Goal: Transaction & Acquisition: Purchase product/service

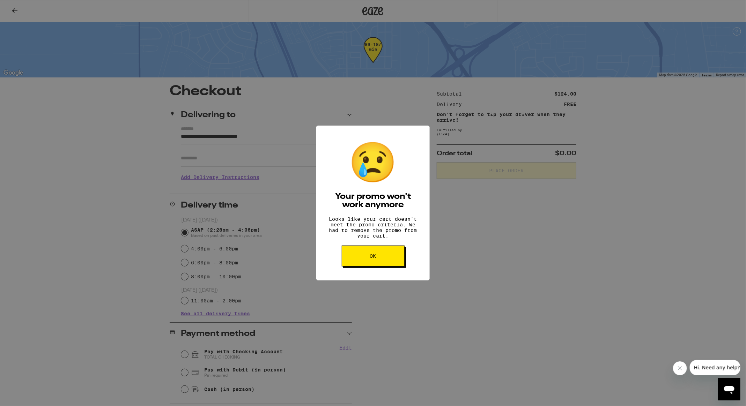
click at [361, 249] on div "😢 Your promo won't work anymore Looks like your cart doesn't meet the promo cri…" at bounding box center [372, 203] width 113 height 155
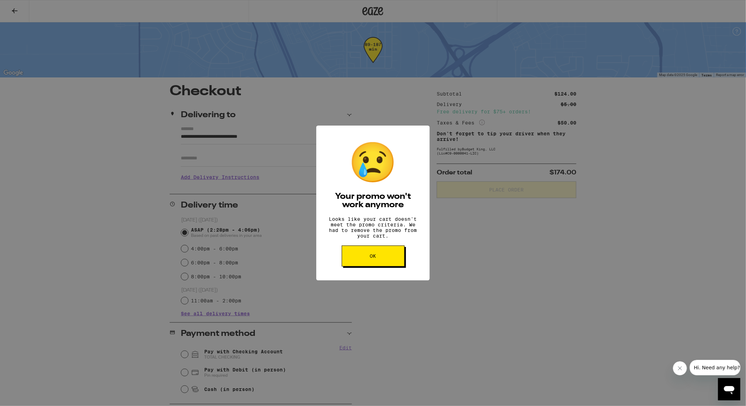
click at [359, 257] on button "OK" at bounding box center [373, 256] width 63 height 21
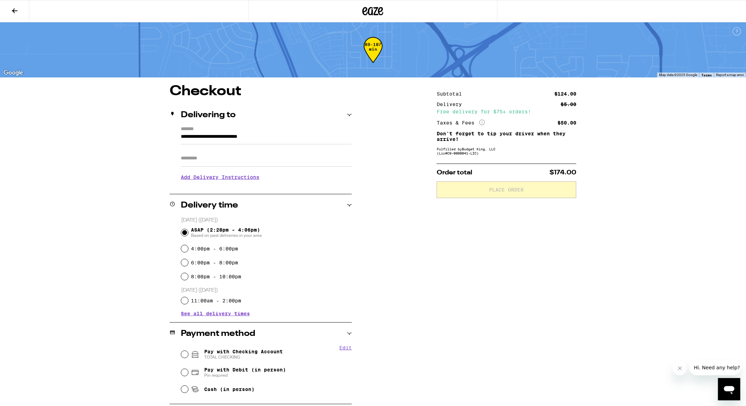
click at [24, 16] on button at bounding box center [14, 11] width 29 height 22
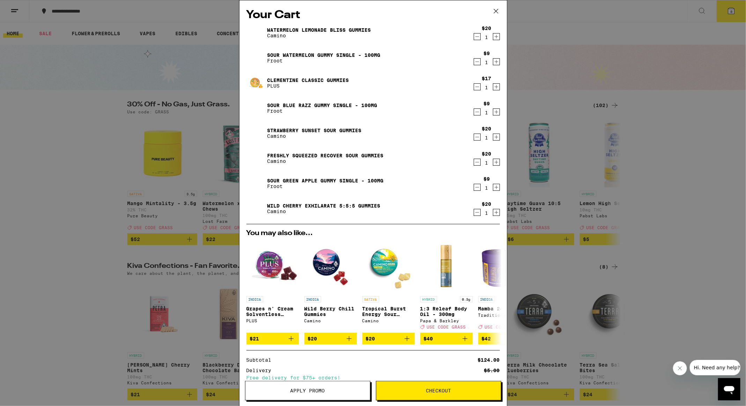
click at [222, 249] on div "Your Cart Watermelon Lemonade Bliss Gummies Camino $20 1 Sour Watermelon Gummy …" at bounding box center [373, 203] width 746 height 406
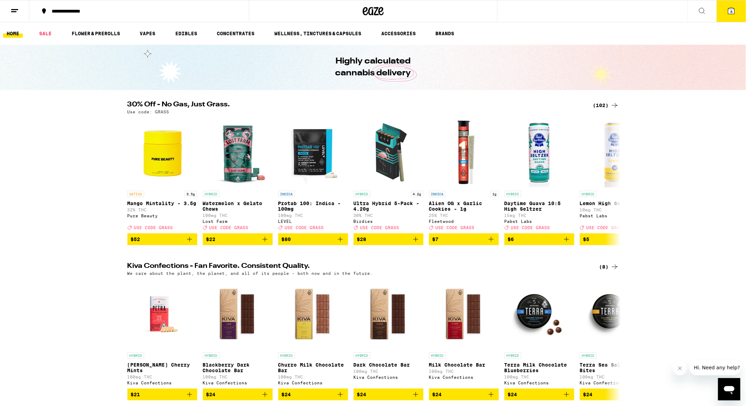
click at [14, 37] on link "HOME" at bounding box center [13, 33] width 20 height 8
click at [14, 35] on link "HOME" at bounding box center [13, 33] width 20 height 8
click at [729, 12] on icon at bounding box center [731, 11] width 6 height 6
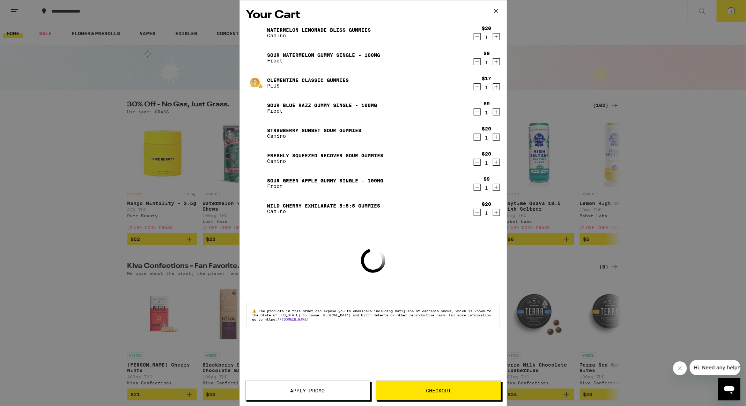
click at [476, 213] on icon "Decrement" at bounding box center [477, 212] width 6 height 8
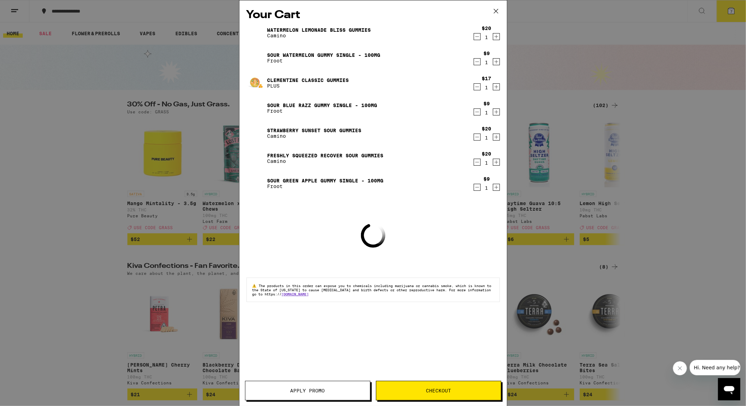
click at [477, 188] on icon "Decrement" at bounding box center [477, 187] width 6 height 8
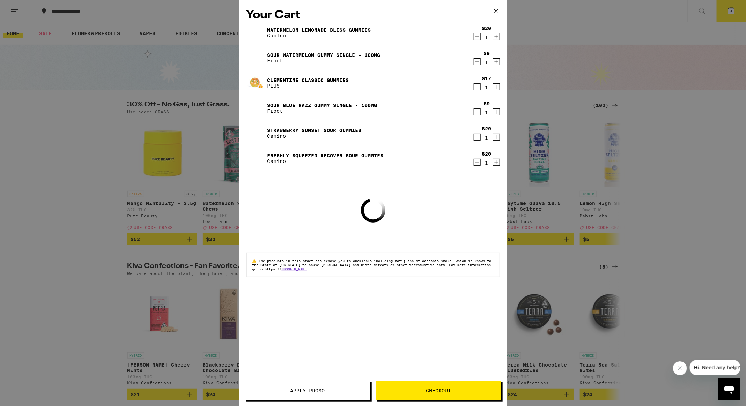
click at [477, 164] on icon "Decrement" at bounding box center [477, 162] width 6 height 8
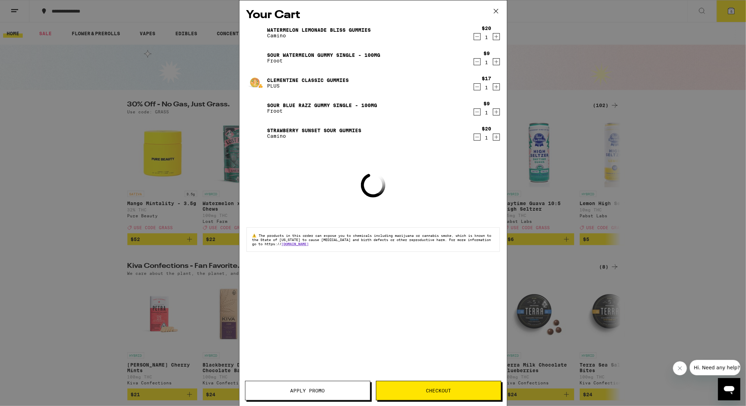
click at [477, 136] on icon "Decrement" at bounding box center [477, 137] width 6 height 8
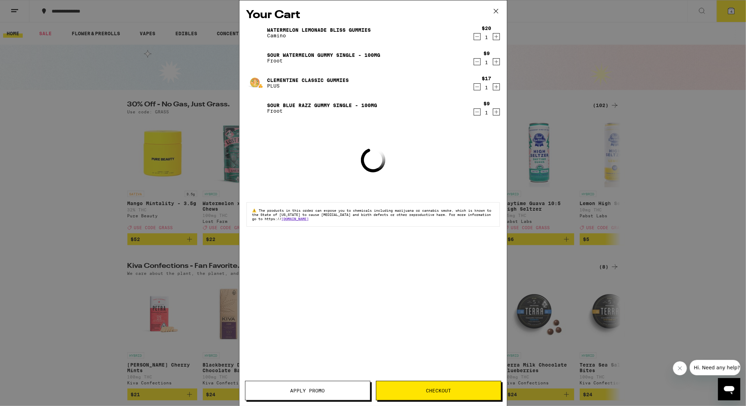
click at [475, 113] on icon "Decrement" at bounding box center [477, 112] width 6 height 8
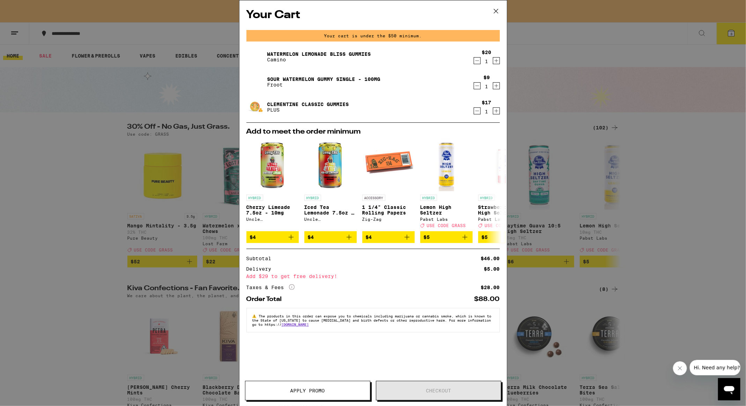
click at [475, 88] on icon "Decrement" at bounding box center [477, 86] width 6 height 8
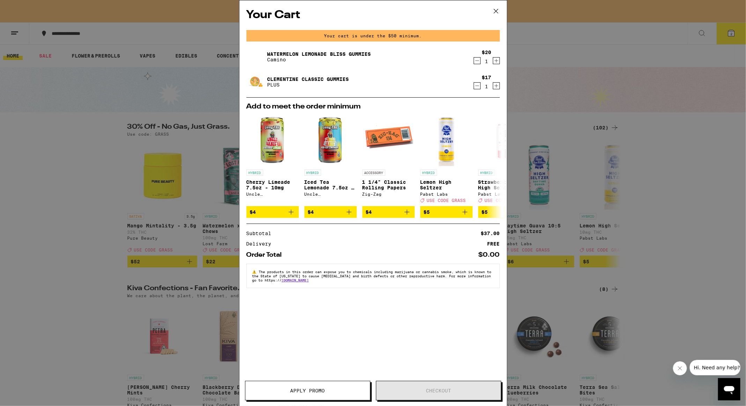
click at [477, 65] on icon "Decrement" at bounding box center [477, 61] width 6 height 8
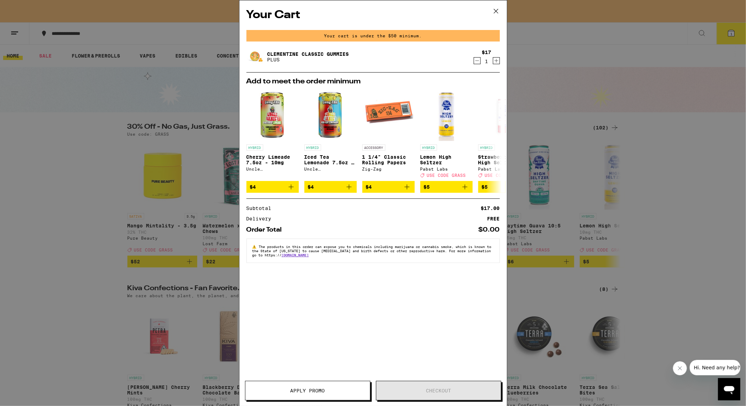
click at [476, 60] on icon "Decrement" at bounding box center [477, 61] width 6 height 8
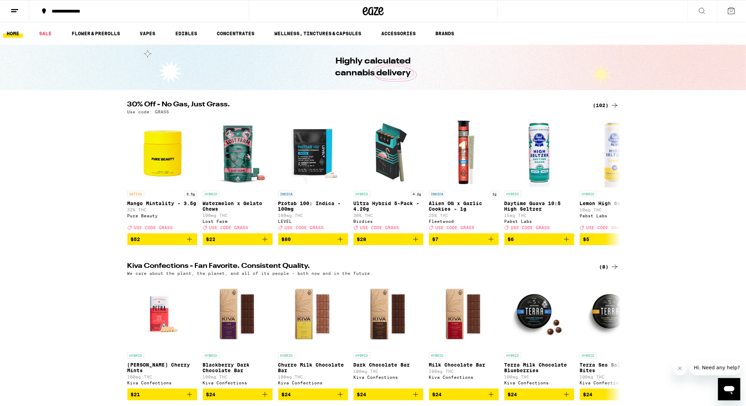
click at [165, 113] on p "Use code: GRASS" at bounding box center [148, 112] width 42 height 5
copy p "GRASS"
click at [606, 105] on div "(102)" at bounding box center [606, 105] width 26 height 8
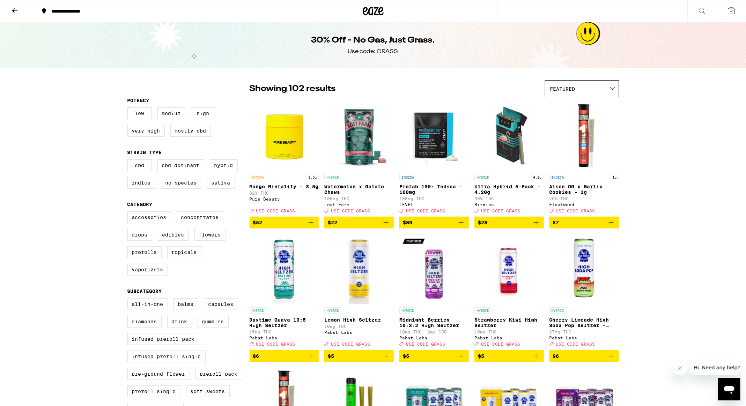
scroll to position [2, 0]
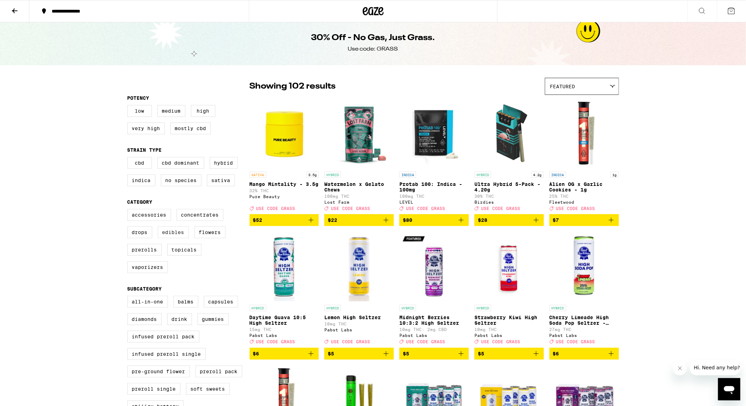
click at [178, 232] on label "Edibles" at bounding box center [173, 232] width 31 height 12
click at [129, 210] on input "Edibles" at bounding box center [129, 210] width 0 height 0
checkbox input "true"
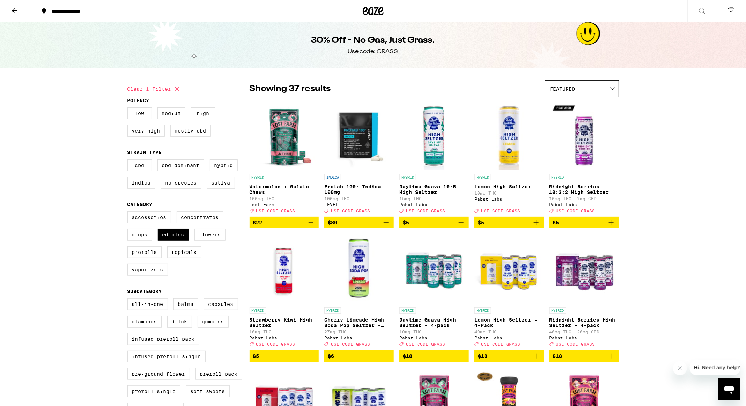
click at [286, 227] on span "$22" at bounding box center [284, 222] width 62 height 8
